Goal: Task Accomplishment & Management: Manage account settings

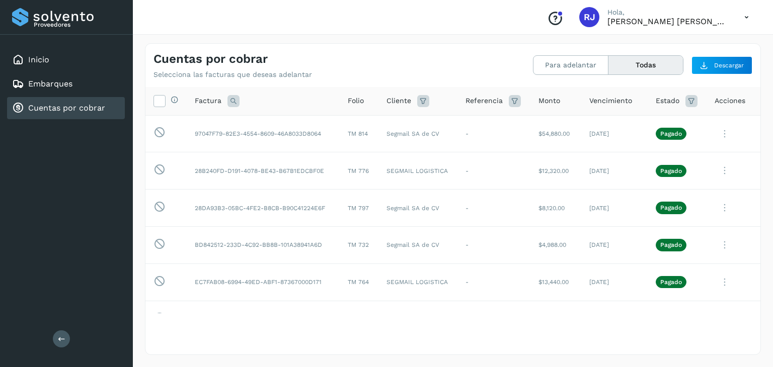
click at [559, 57] on button "Para adelantar" at bounding box center [570, 65] width 75 height 19
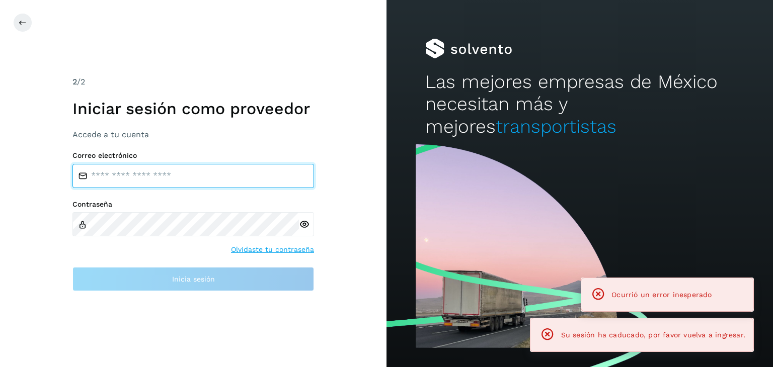
click at [173, 176] on input "email" at bounding box center [192, 176] width 241 height 24
type input "**********"
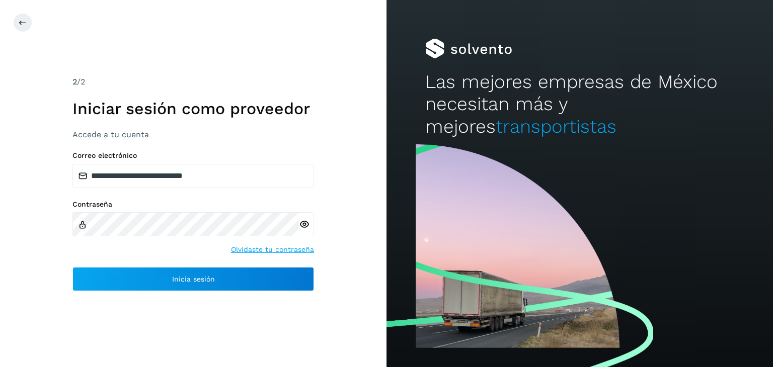
click at [303, 223] on icon at bounding box center [304, 224] width 11 height 11
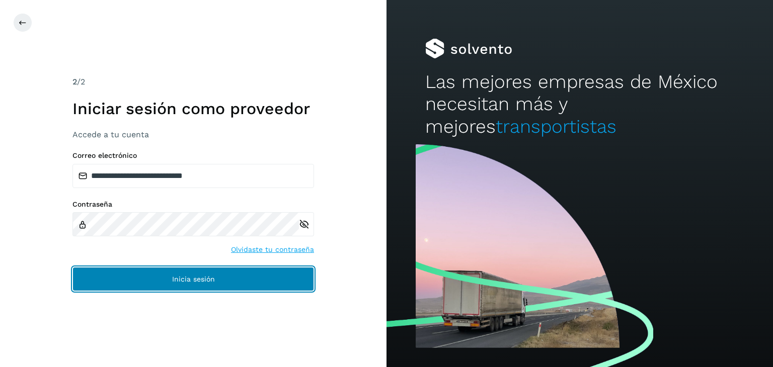
click at [206, 278] on span "Inicia sesión" at bounding box center [193, 279] width 43 height 7
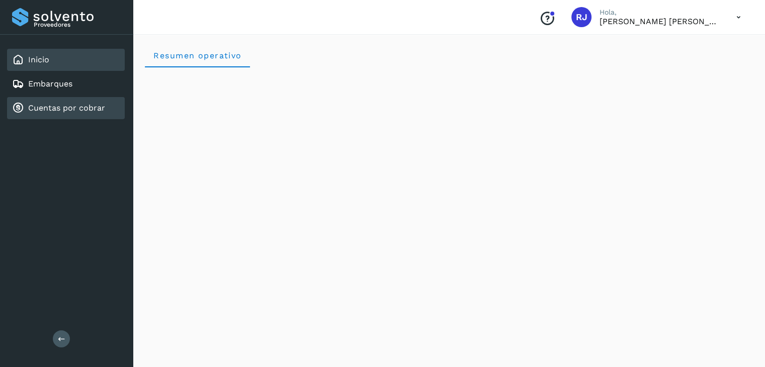
click at [60, 112] on div "Cuentas por cobrar" at bounding box center [58, 108] width 93 height 12
